Goal: Task Accomplishment & Management: Complete application form

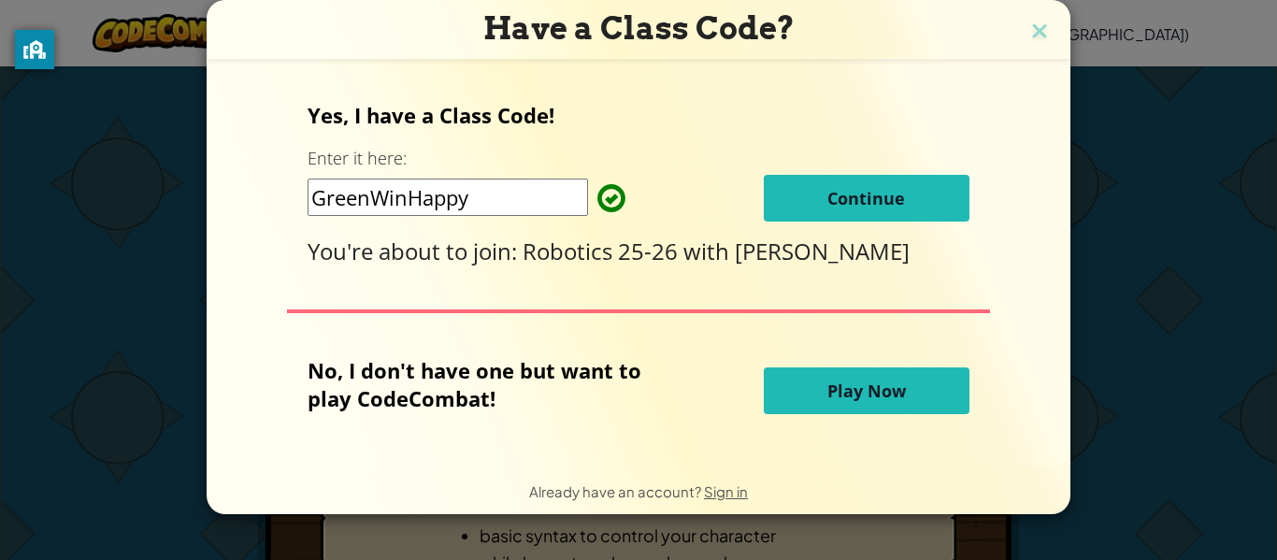
click at [571, 195] on input "GreenWinHappy" at bounding box center [448, 197] width 281 height 37
click at [838, 194] on span "Continue" at bounding box center [867, 198] width 78 height 22
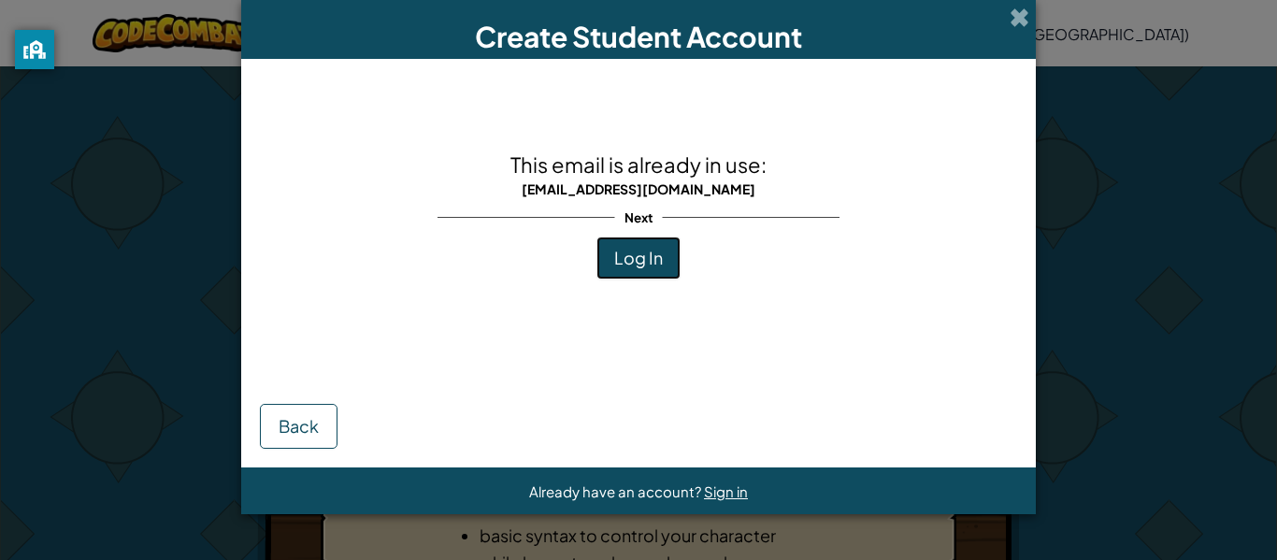
click at [636, 250] on span "Log In" at bounding box center [638, 258] width 49 height 22
